Goal: Task Accomplishment & Management: Manage account settings

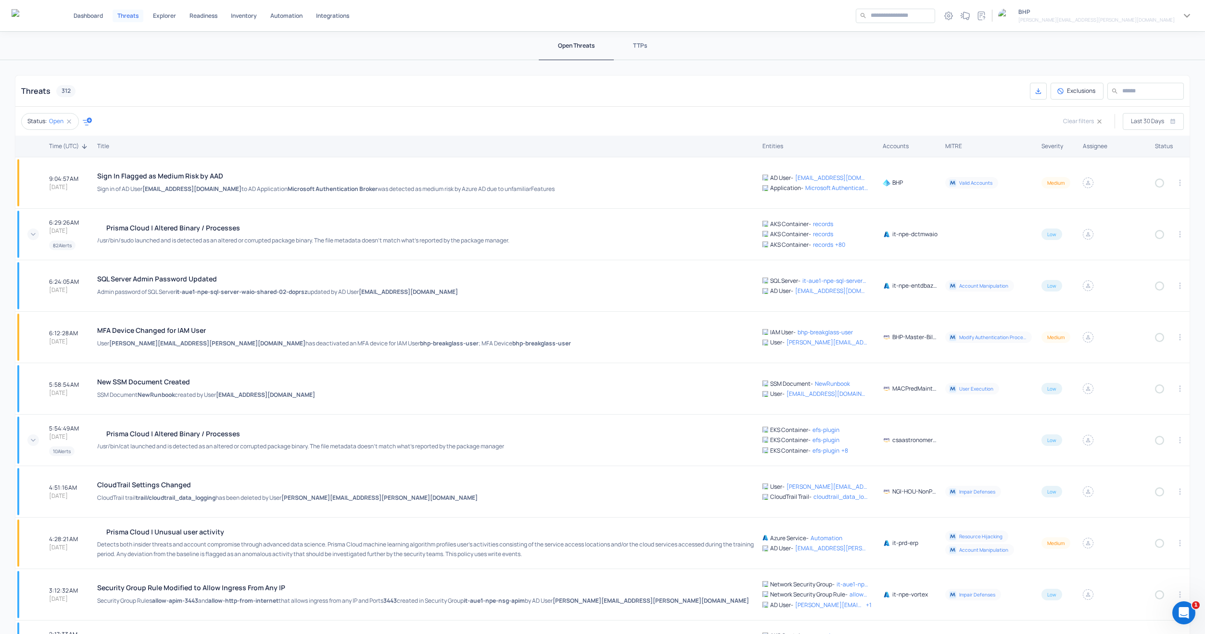
click at [88, 118] on icon "button" at bounding box center [87, 121] width 9 height 8
click at [105, 193] on p "Accounts" at bounding box center [116, 196] width 50 height 8
type input "****"
click at [132, 179] on div "HBJV" at bounding box center [129, 182] width 55 height 8
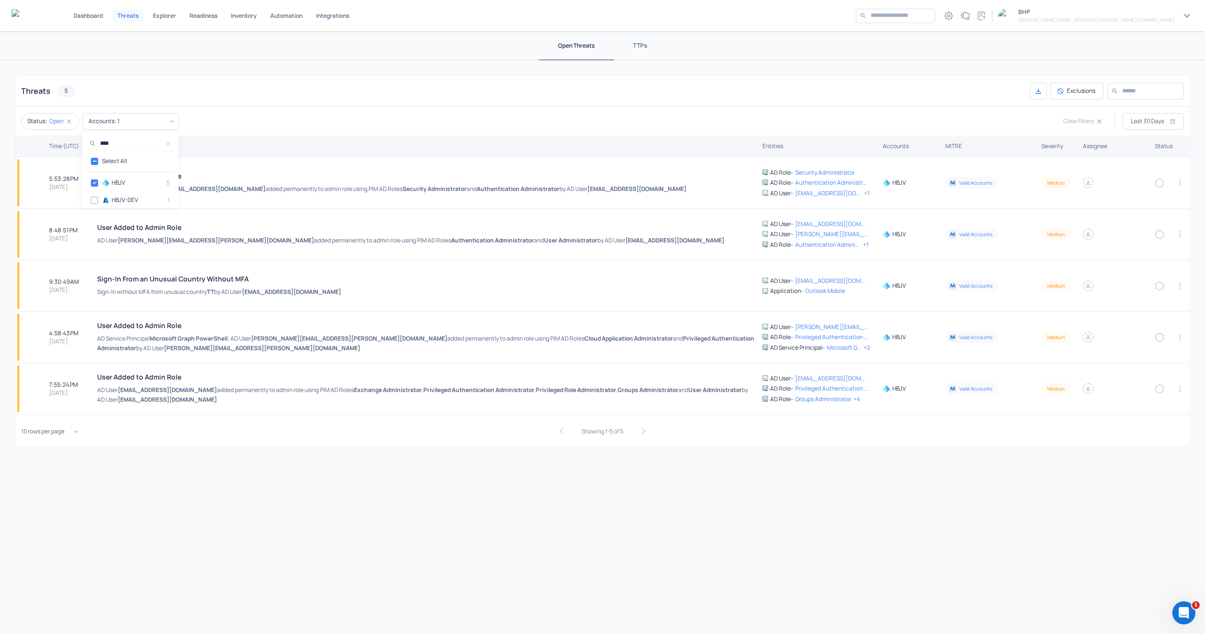
type input "**********"
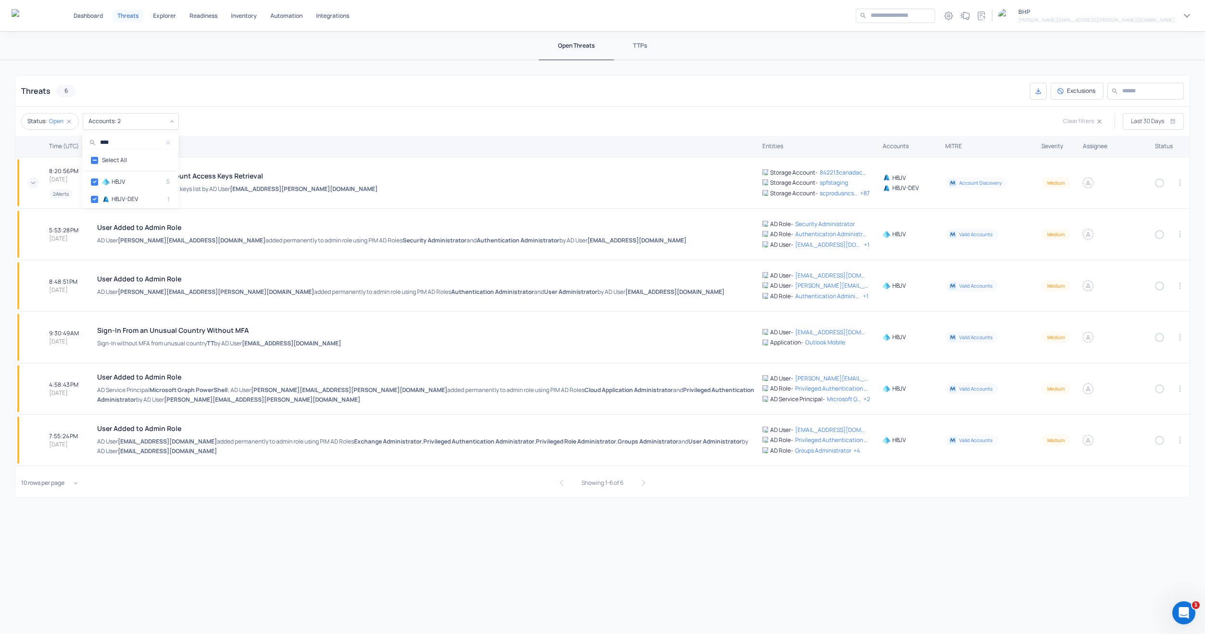
click at [275, 102] on div at bounding box center [602, 317] width 1205 height 634
click at [310, 182] on div "Azure Mass Storage Account Access Keys Retrieval Unusual mass storage account k…" at bounding box center [426, 183] width 658 height 22
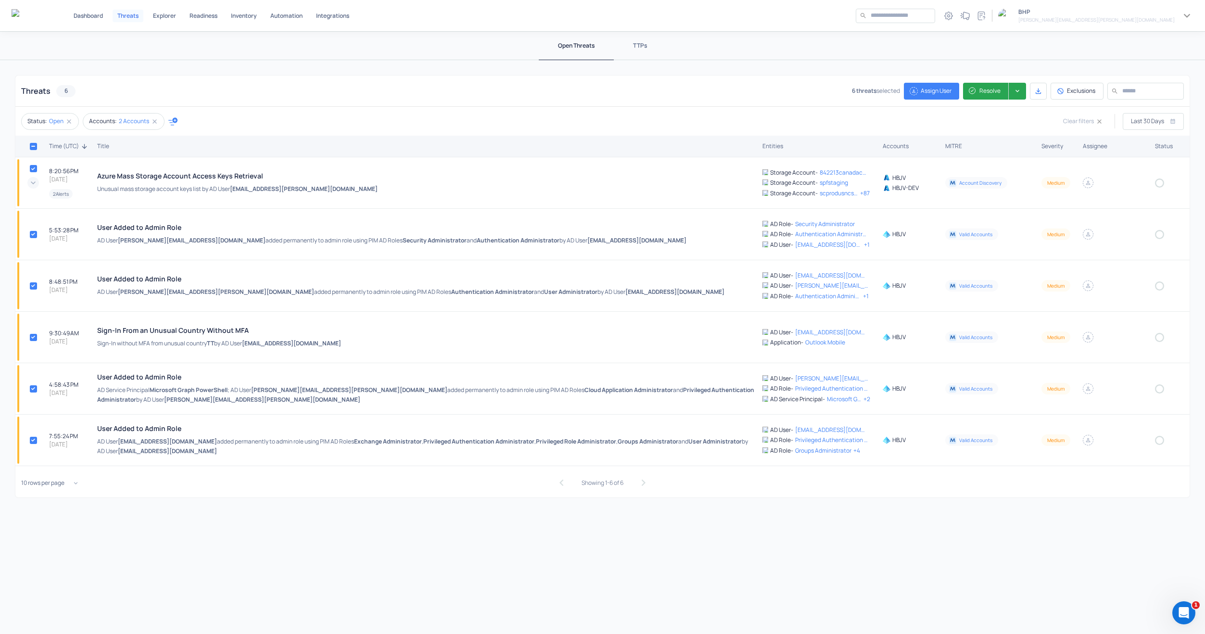
click at [940, 94] on button "Assign User" at bounding box center [931, 91] width 55 height 17
click at [944, 132] on p "[PERSON_NAME][EMAIL_ADDRESS][PERSON_NAME][DOMAIN_NAME]" at bounding box center [956, 131] width 70 height 8
click at [974, 92] on button "Resolve" at bounding box center [986, 91] width 46 height 17
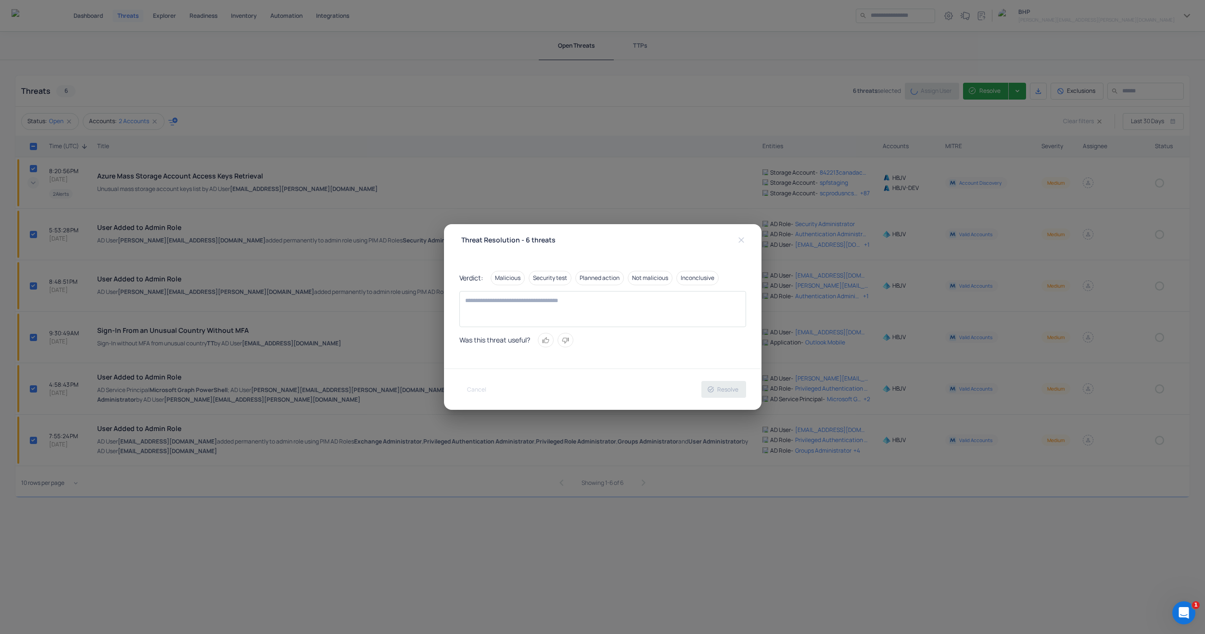
click at [651, 279] on button "Not malicious" at bounding box center [650, 278] width 45 height 14
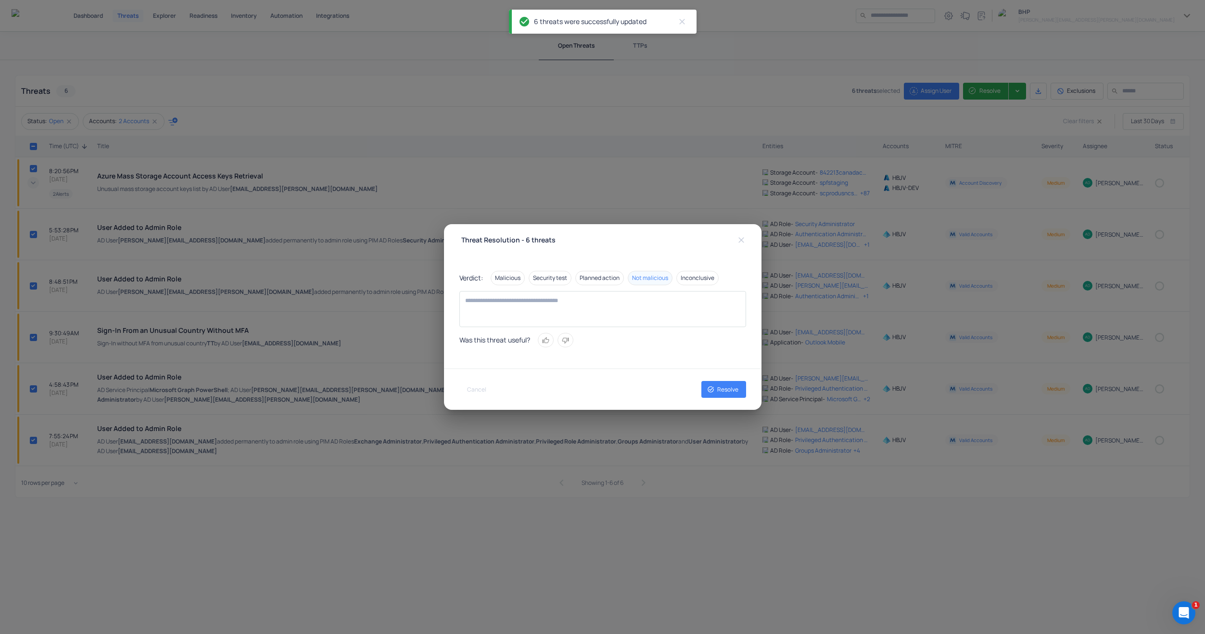
click at [717, 388] on button "Resolve" at bounding box center [723, 389] width 45 height 17
